Goal: Information Seeking & Learning: Learn about a topic

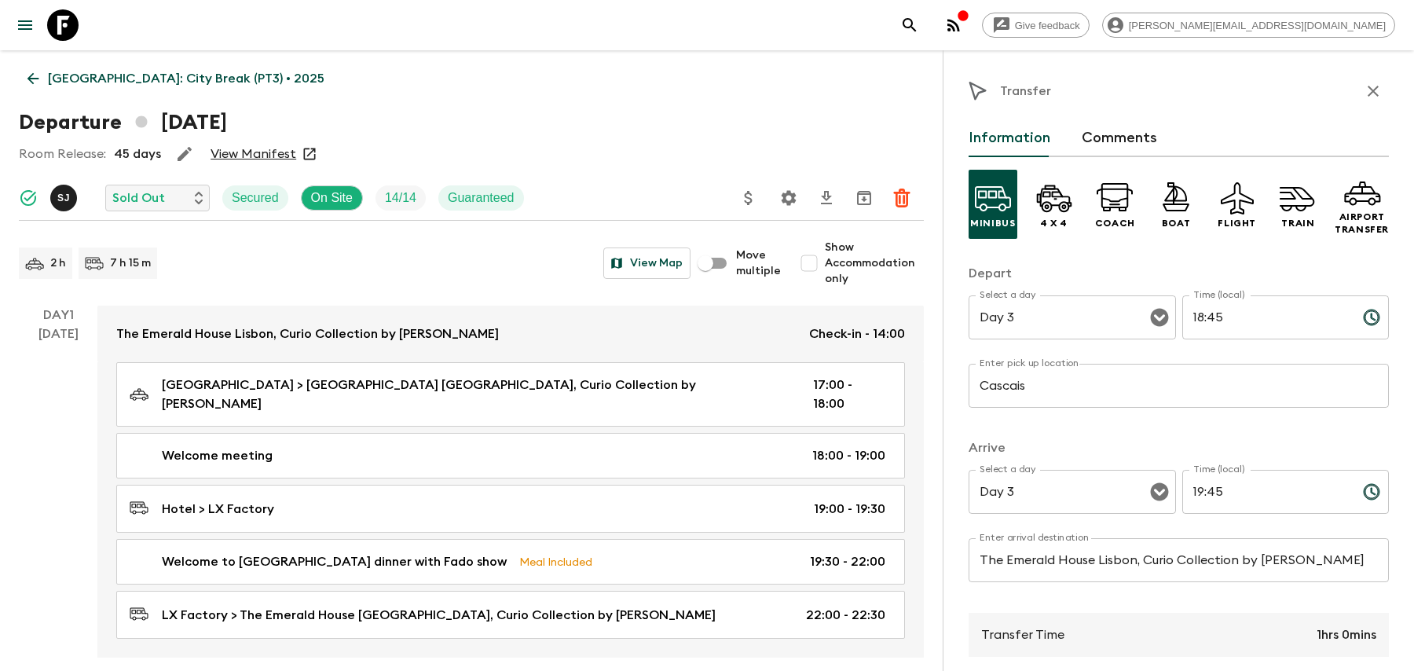
scroll to position [1397, 0]
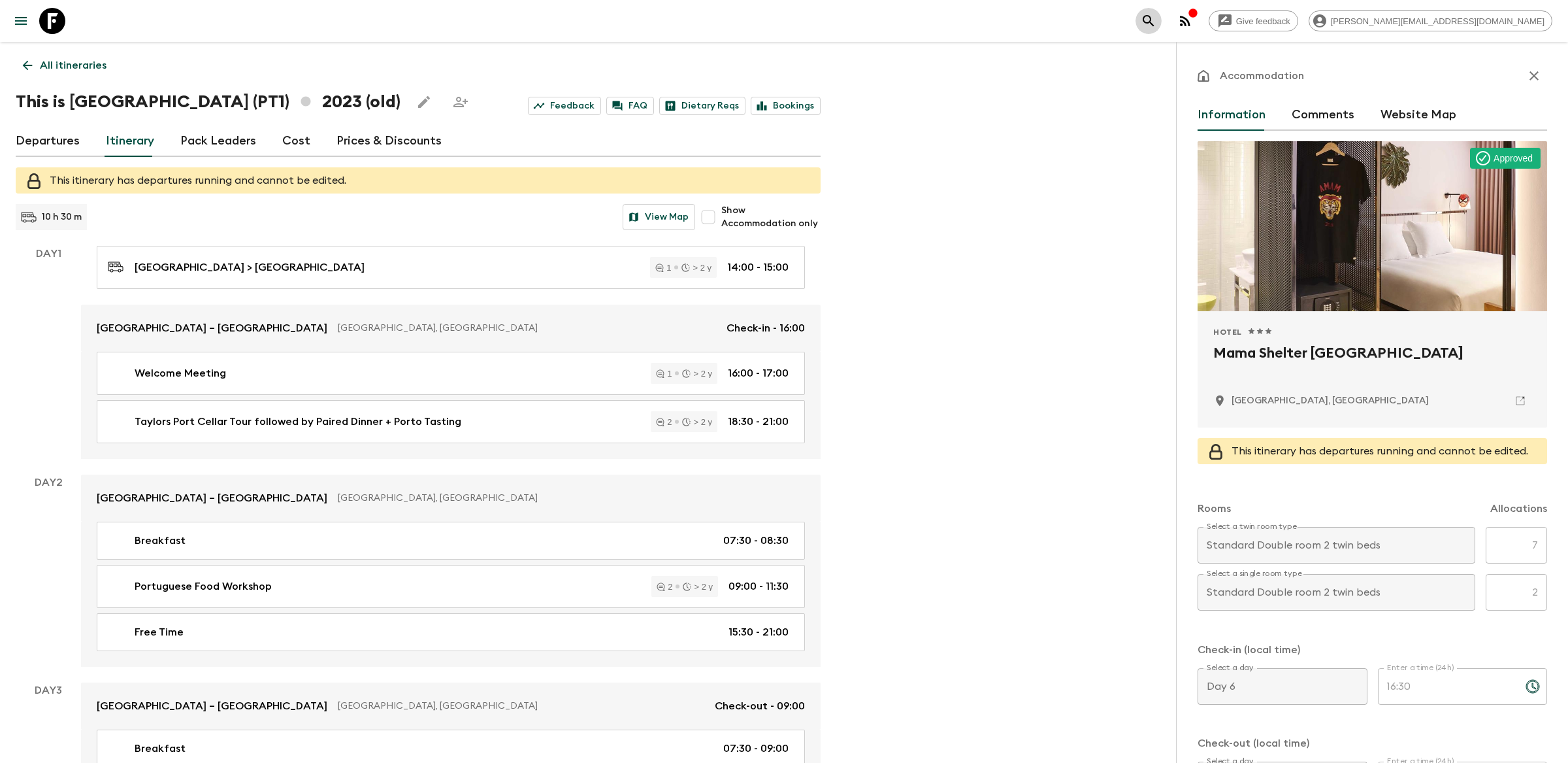
click at [1156, 23] on icon "search adventures" at bounding box center [1148, 21] width 16 height 16
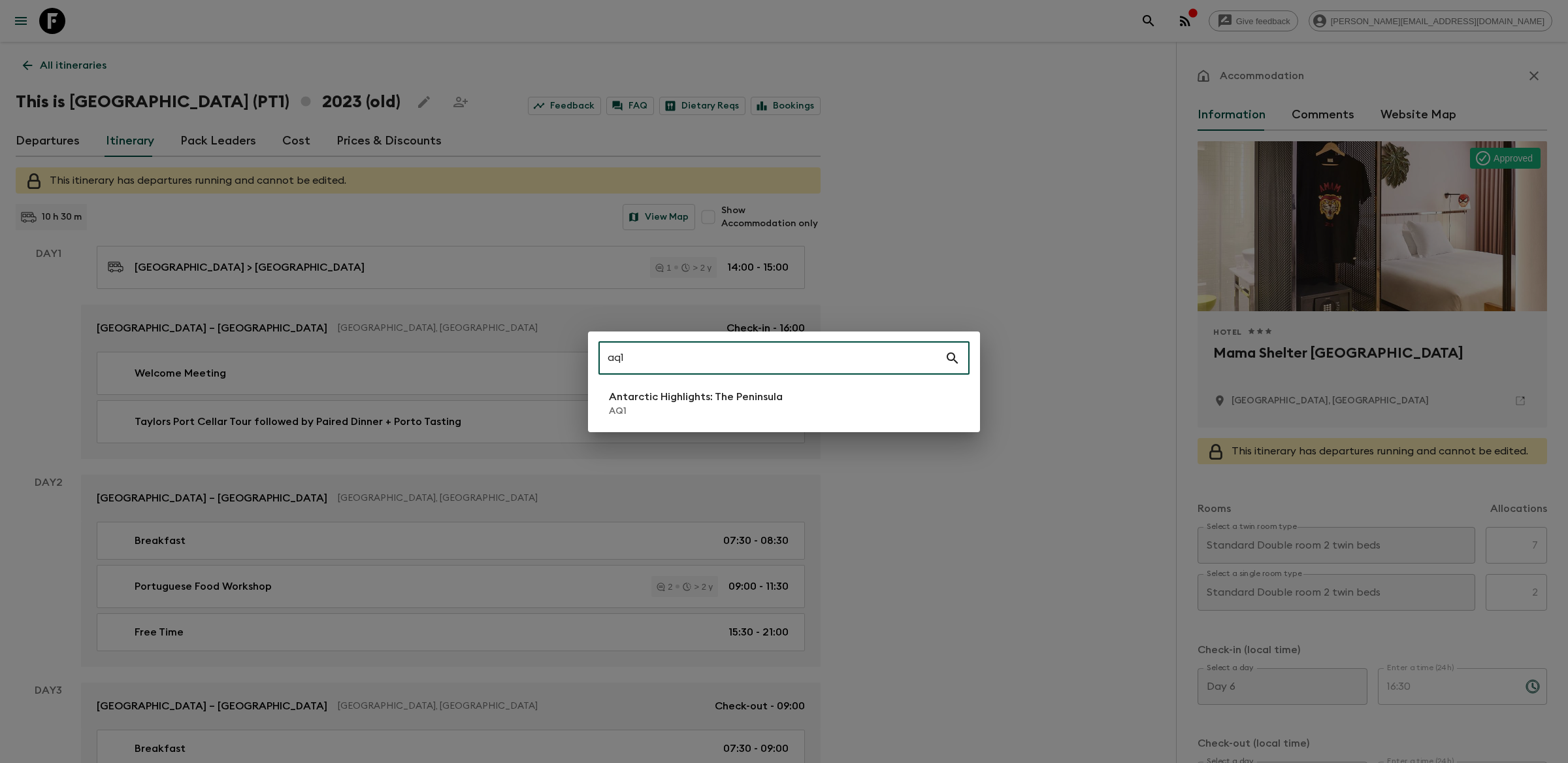
type input "aq1"
click at [758, 422] on div "aq1 ​ Antarctic Highlights: The Peninsula AQ1" at bounding box center [784, 381] width 392 height 101
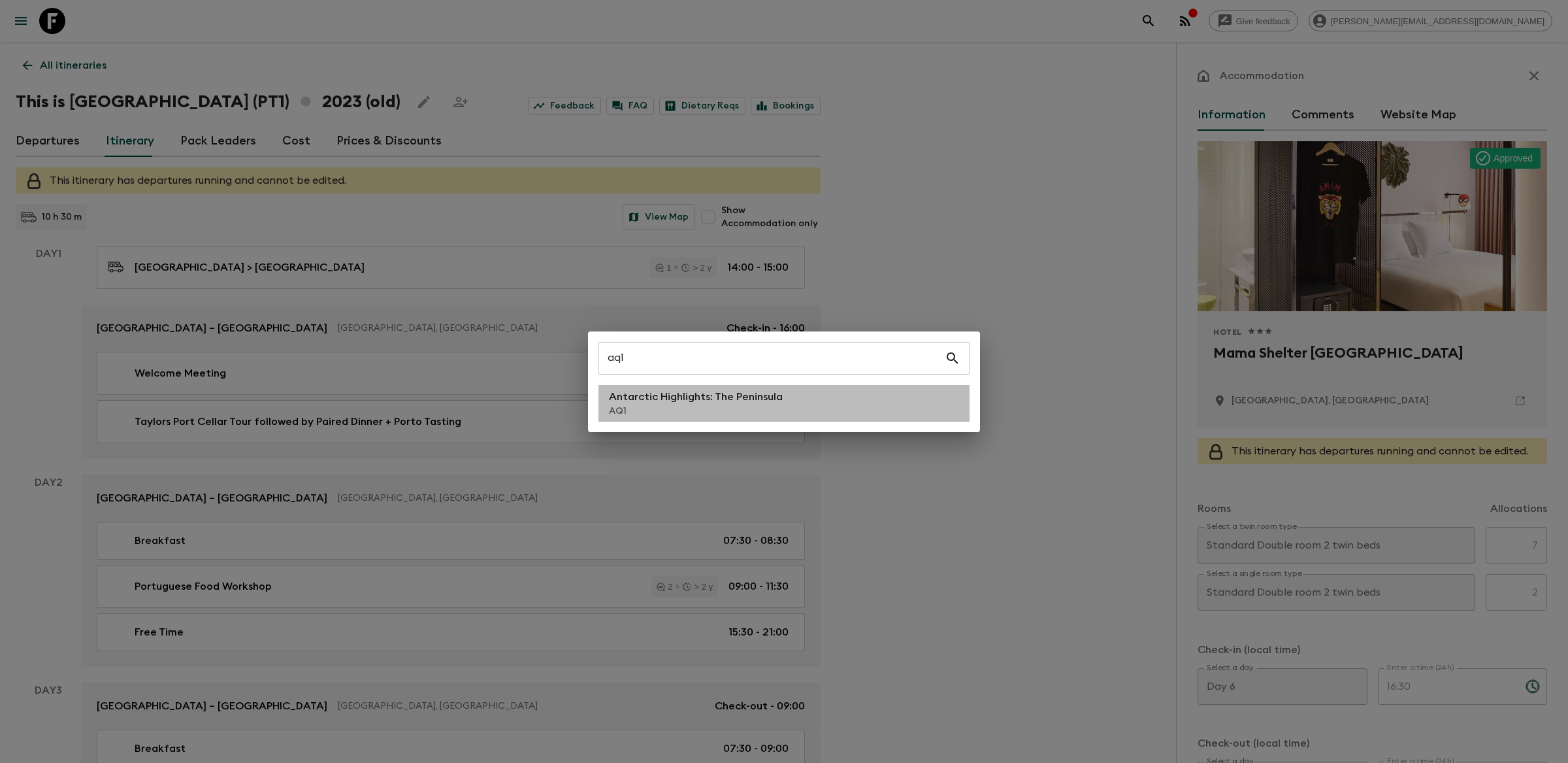
click at [754, 402] on p "Antarctic Highlights: The Peninsula" at bounding box center [695, 396] width 174 height 16
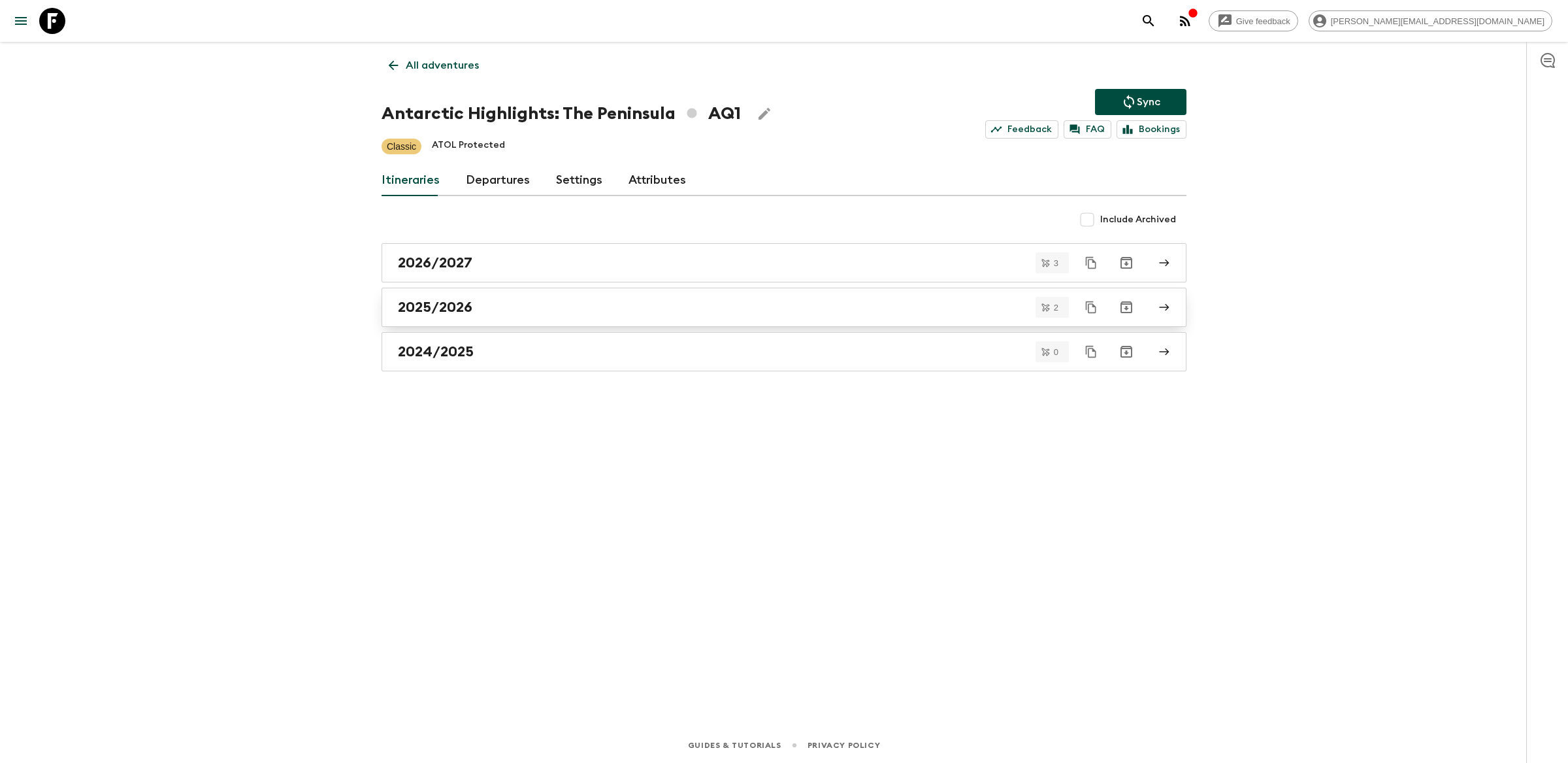
click at [685, 315] on div "2025/2026" at bounding box center [771, 307] width 748 height 17
